Goal: Task Accomplishment & Management: Manage account settings

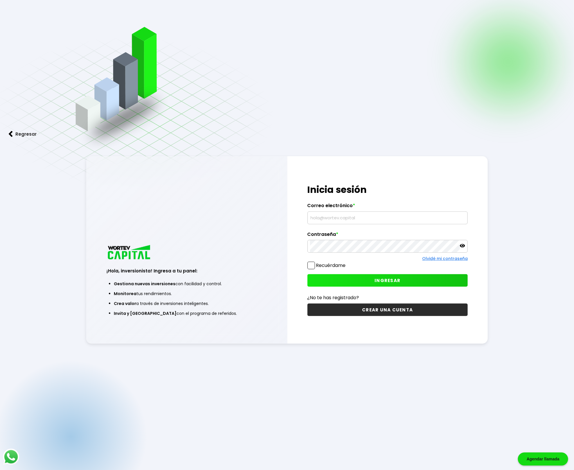
type input "etlatempac@gmail.com"
click at [329, 262] on div "Olvidé mi contraseña" at bounding box center [387, 259] width 161 height 6
click at [312, 267] on span at bounding box center [311, 266] width 8 height 8
click at [347, 262] on input "Recuérdame" at bounding box center [347, 262] width 0 height 0
click at [394, 284] on button "INGRESAR" at bounding box center [387, 280] width 161 height 12
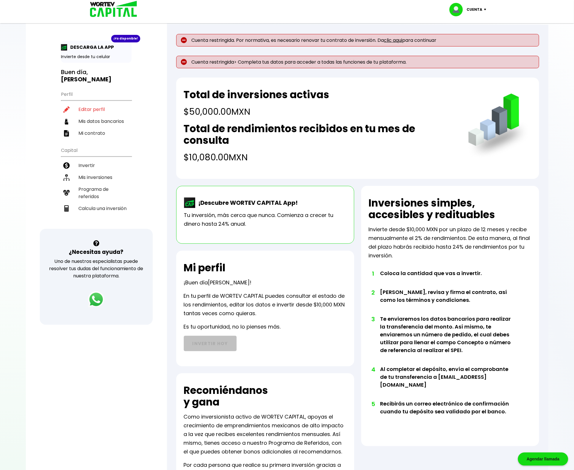
click at [399, 42] on link "clic aqui" at bounding box center [393, 40] width 18 height 7
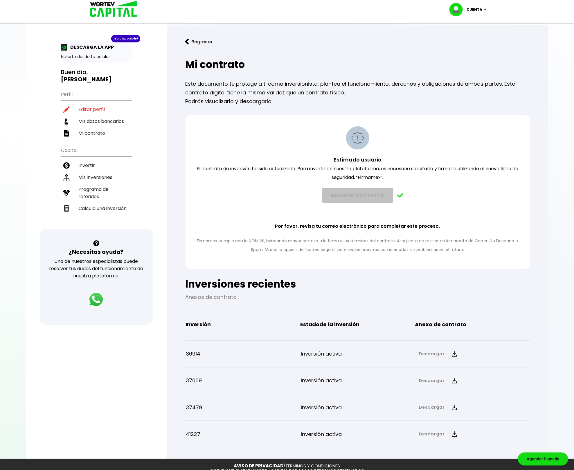
click at [86, 103] on li "Editar perfil" at bounding box center [96, 109] width 71 height 12
select select "Hombre"
select select "Licenciatura"
select select "DF"
select select "Banamex"
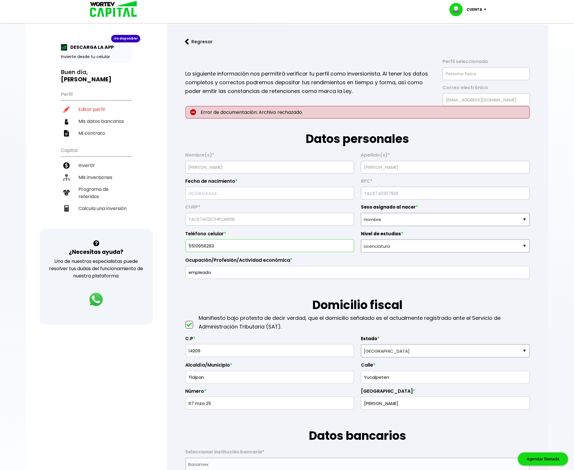
type input "07/02/1974"
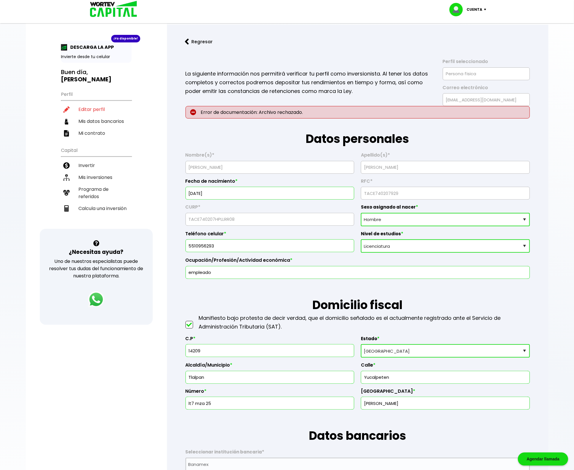
click at [250, 110] on p "Error de documentación: Archivo rechazado." at bounding box center [358, 112] width 344 height 12
click at [91, 127] on li "Mi contrato" at bounding box center [96, 133] width 71 height 12
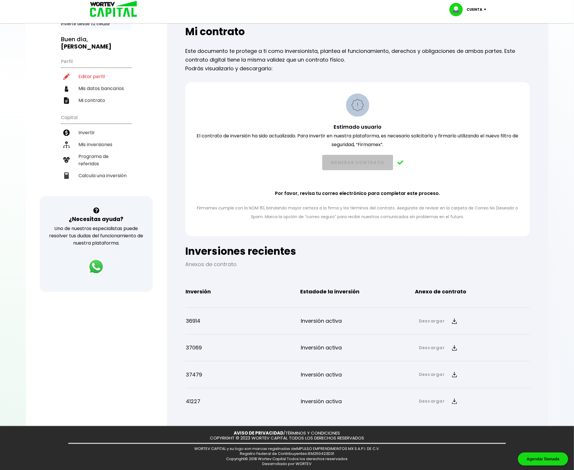
scroll to position [33, 0]
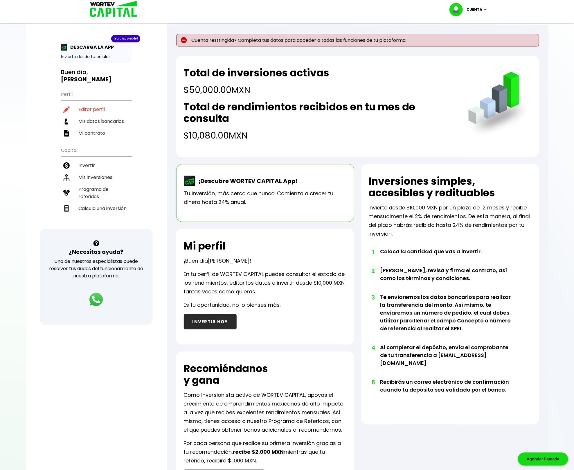
click at [473, 7] on p "Cuenta" at bounding box center [475, 9] width 16 height 9
click at [471, 37] on li "Cerrar sesión" at bounding box center [468, 39] width 46 height 12
